Goal: Task Accomplishment & Management: Manage account settings

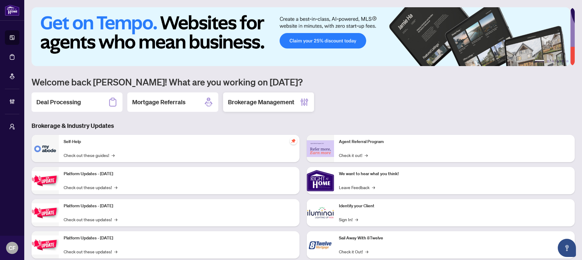
click at [260, 106] on h2 "Brokerage Management" at bounding box center [261, 102] width 66 height 8
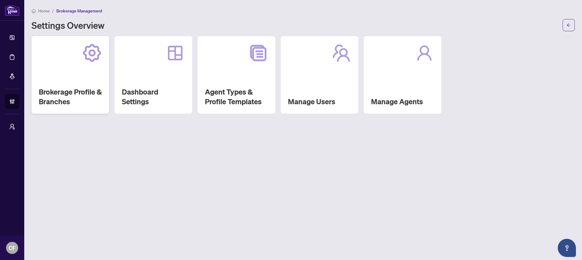
click at [79, 95] on h2 "Brokerage Profile & Branches" at bounding box center [70, 96] width 63 height 19
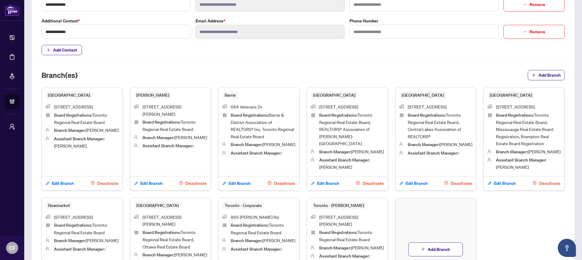
scroll to position [285, 0]
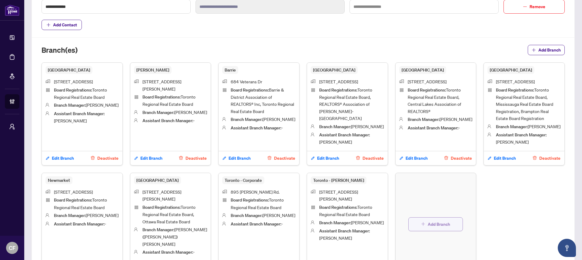
click at [441, 222] on button "Add Branch" at bounding box center [435, 224] width 55 height 14
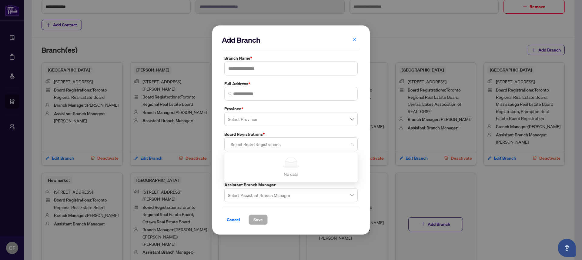
click at [262, 140] on div at bounding box center [291, 144] width 126 height 11
click at [237, 219] on span "Cancel" at bounding box center [233, 220] width 13 height 10
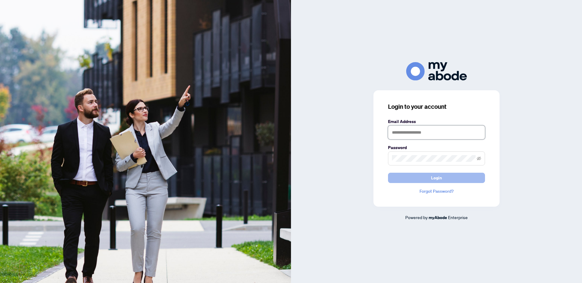
type input "**********"
click at [436, 179] on span "Login" at bounding box center [436, 178] width 11 height 10
